Goal: Ask a question

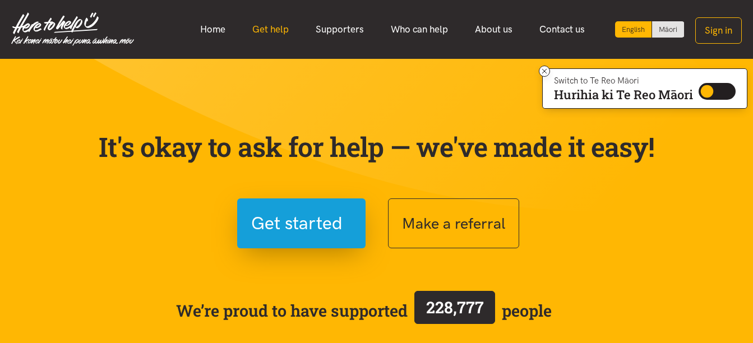
click at [274, 26] on link "Get help" at bounding box center [270, 29] width 63 height 24
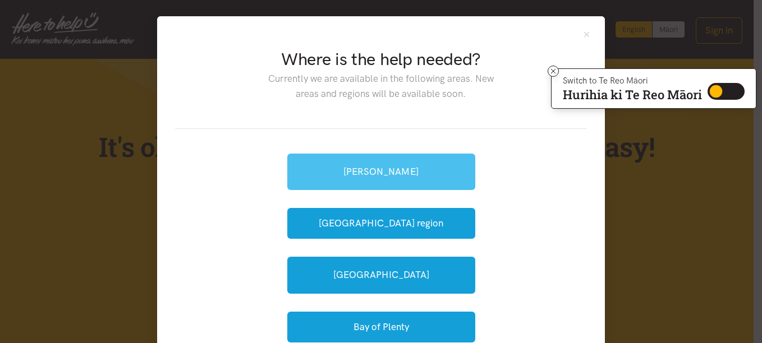
click at [372, 165] on link "[PERSON_NAME]" at bounding box center [381, 172] width 188 height 36
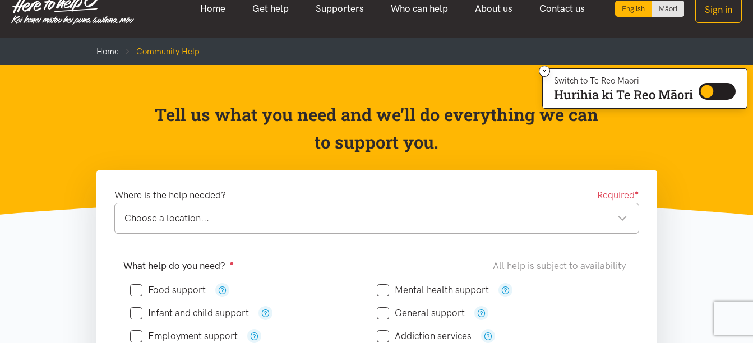
scroll to position [22, 0]
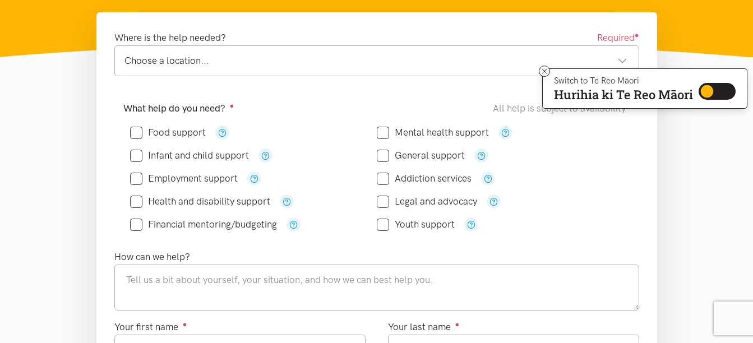
scroll to position [135, 0]
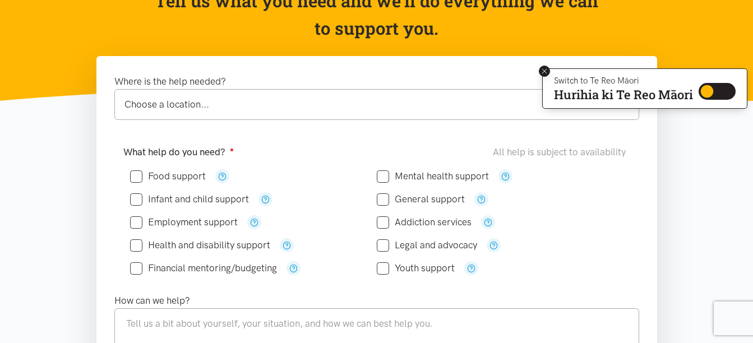
click at [542, 73] on icon at bounding box center [545, 71] width 8 height 8
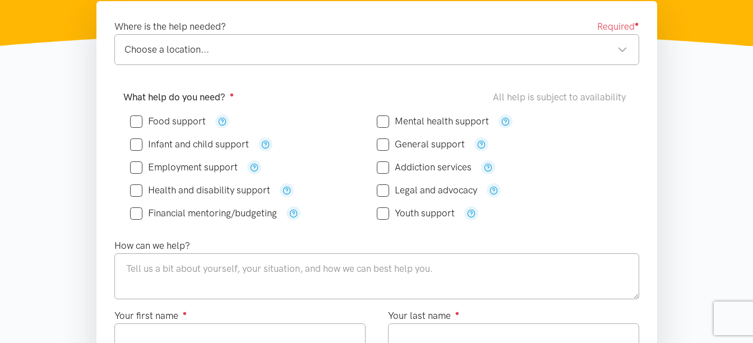
scroll to position [224, 0]
